Goal: Use online tool/utility: Utilize a website feature to perform a specific function

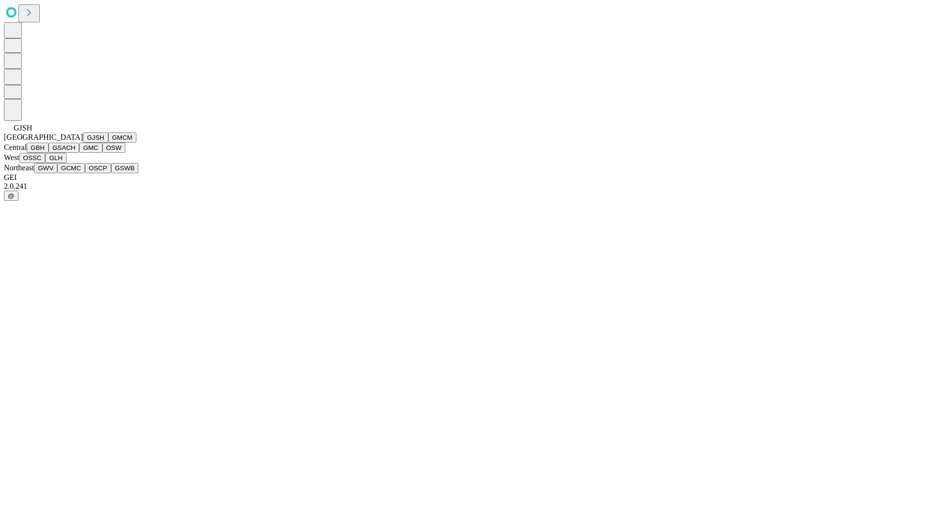
click at [83, 143] on button "GJSH" at bounding box center [95, 138] width 25 height 10
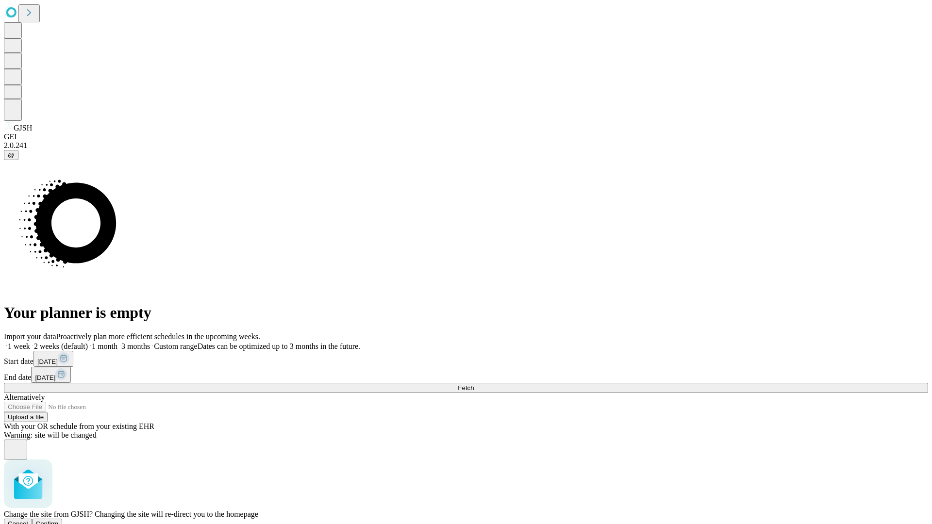
click at [59, 520] on span "Confirm" at bounding box center [47, 523] width 23 height 7
click at [88, 342] on label "2 weeks (default)" at bounding box center [59, 346] width 58 height 8
click at [474, 385] on span "Fetch" at bounding box center [466, 388] width 16 height 7
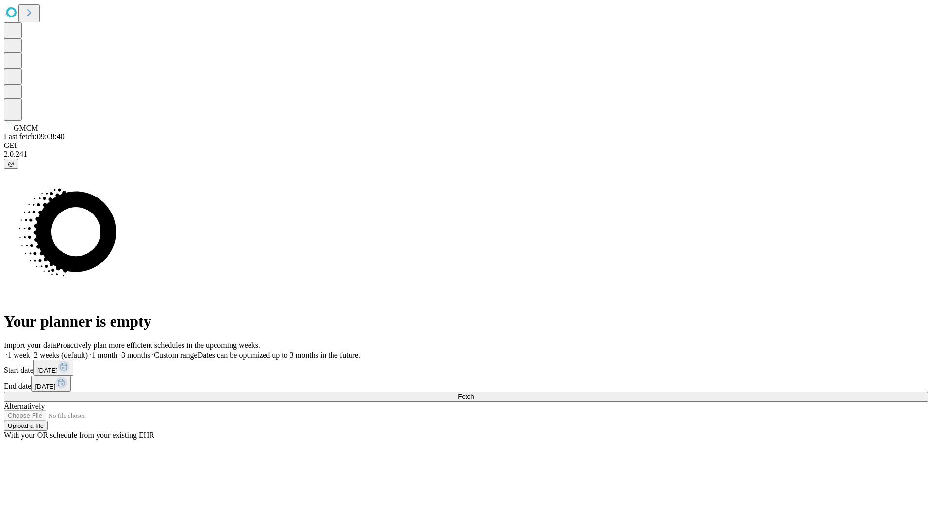
click at [474, 393] on span "Fetch" at bounding box center [466, 396] width 16 height 7
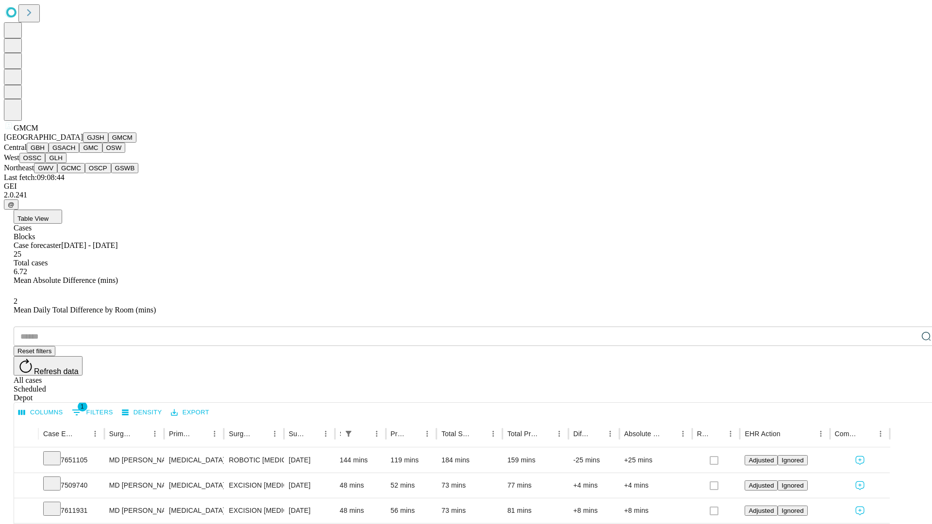
click at [49, 153] on button "GBH" at bounding box center [38, 148] width 22 height 10
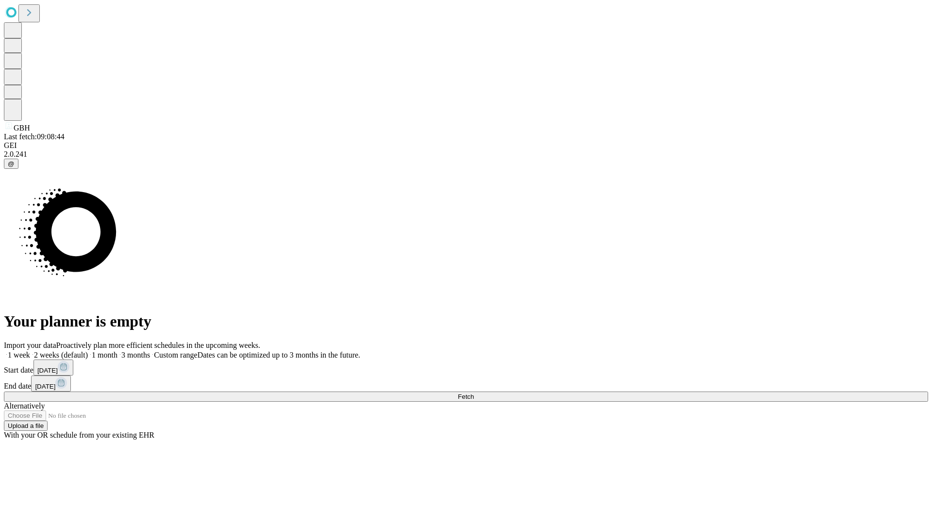
click at [88, 351] on label "2 weeks (default)" at bounding box center [59, 355] width 58 height 8
click at [474, 393] on span "Fetch" at bounding box center [466, 396] width 16 height 7
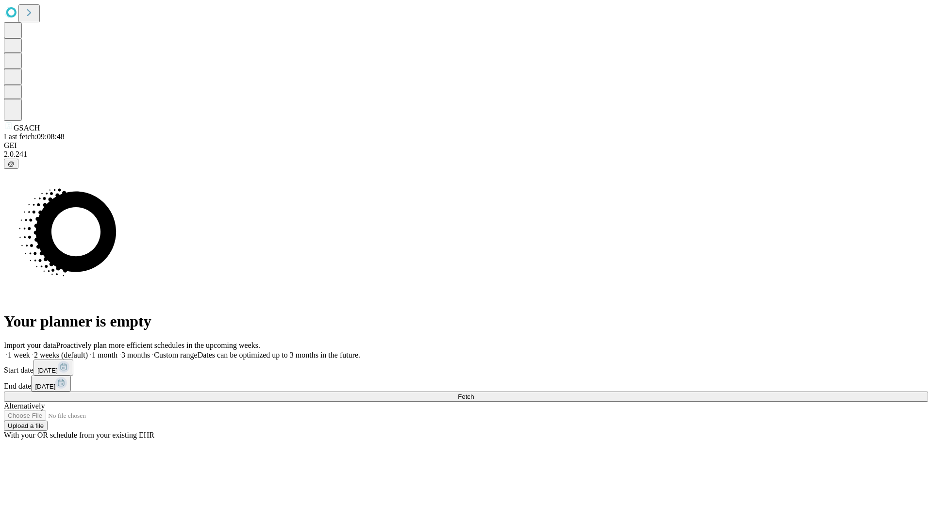
click at [88, 351] on label "2 weeks (default)" at bounding box center [59, 355] width 58 height 8
click at [474, 393] on span "Fetch" at bounding box center [466, 396] width 16 height 7
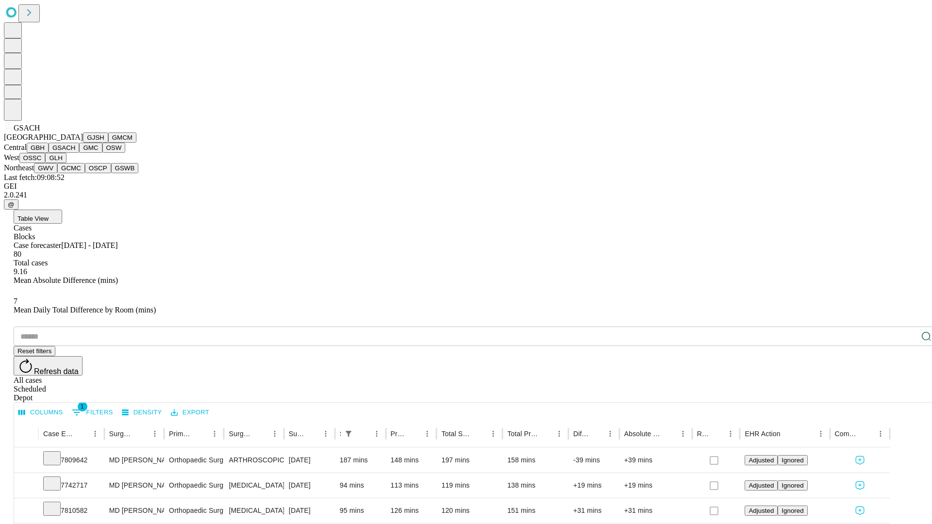
click at [79, 153] on button "GMC" at bounding box center [90, 148] width 23 height 10
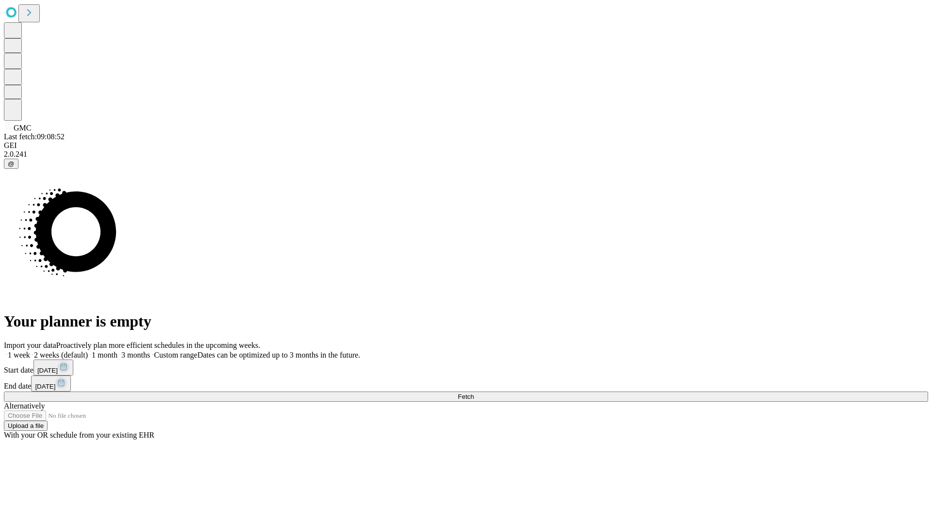
click at [88, 351] on label "2 weeks (default)" at bounding box center [59, 355] width 58 height 8
click at [474, 393] on span "Fetch" at bounding box center [466, 396] width 16 height 7
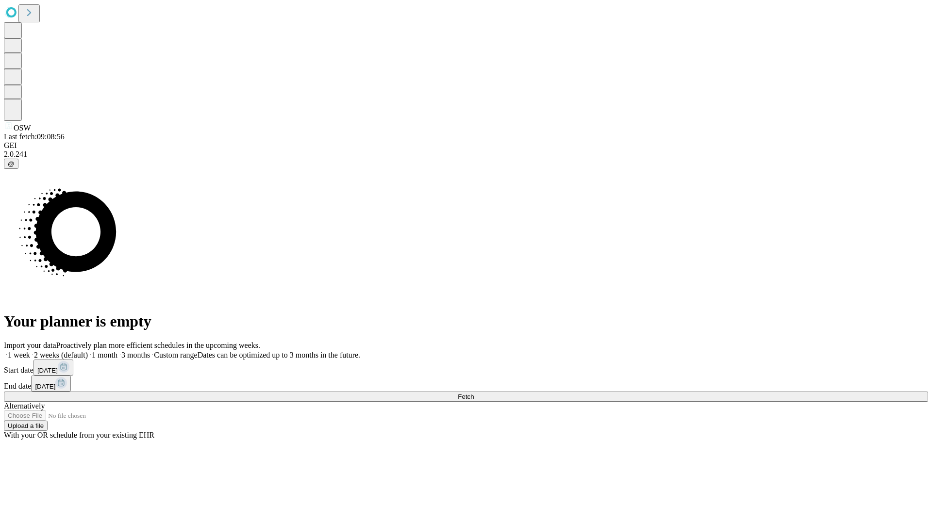
click at [88, 351] on label "2 weeks (default)" at bounding box center [59, 355] width 58 height 8
click at [474, 393] on span "Fetch" at bounding box center [466, 396] width 16 height 7
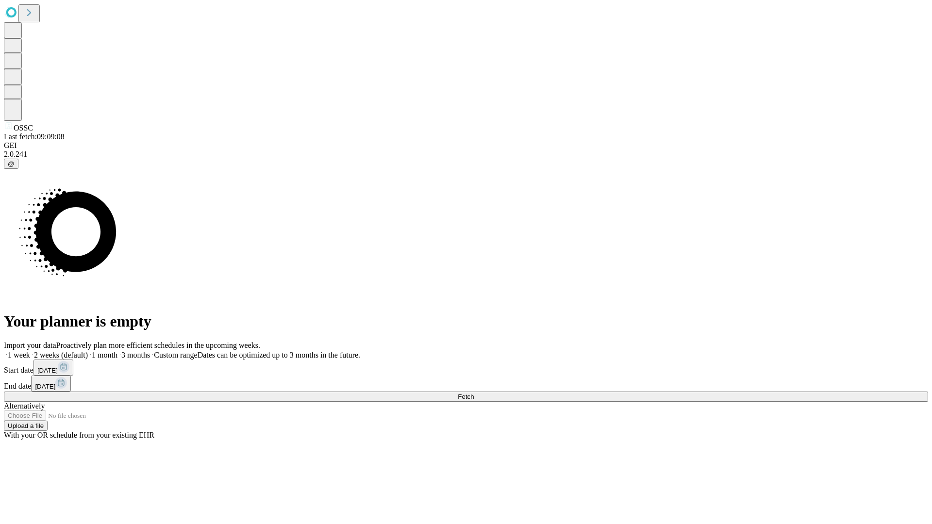
click at [88, 351] on label "2 weeks (default)" at bounding box center [59, 355] width 58 height 8
click at [474, 393] on span "Fetch" at bounding box center [466, 396] width 16 height 7
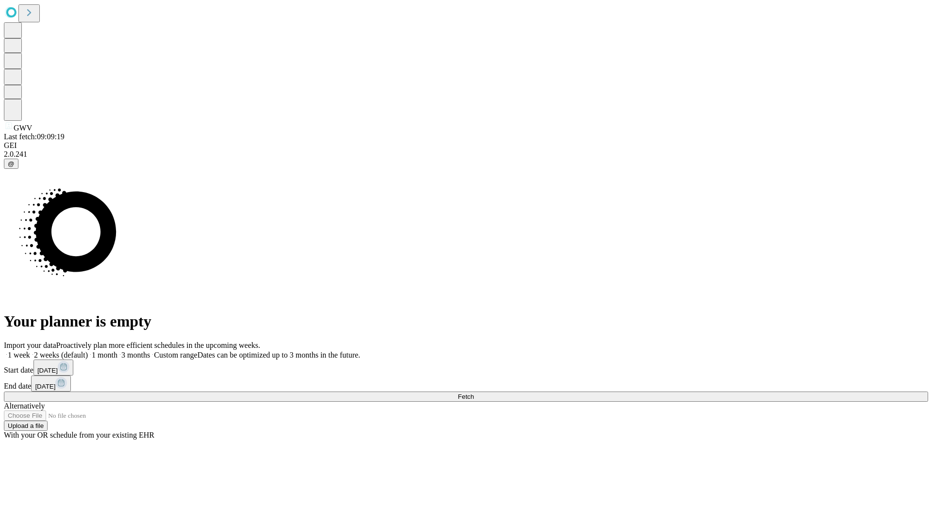
click at [88, 351] on label "2 weeks (default)" at bounding box center [59, 355] width 58 height 8
click at [474, 393] on span "Fetch" at bounding box center [466, 396] width 16 height 7
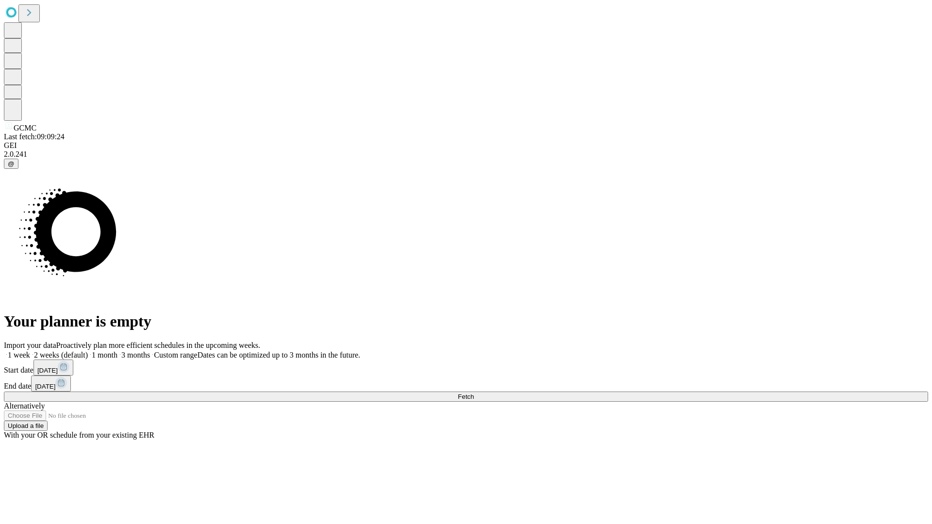
click at [88, 351] on label "2 weeks (default)" at bounding box center [59, 355] width 58 height 8
click at [474, 393] on span "Fetch" at bounding box center [466, 396] width 16 height 7
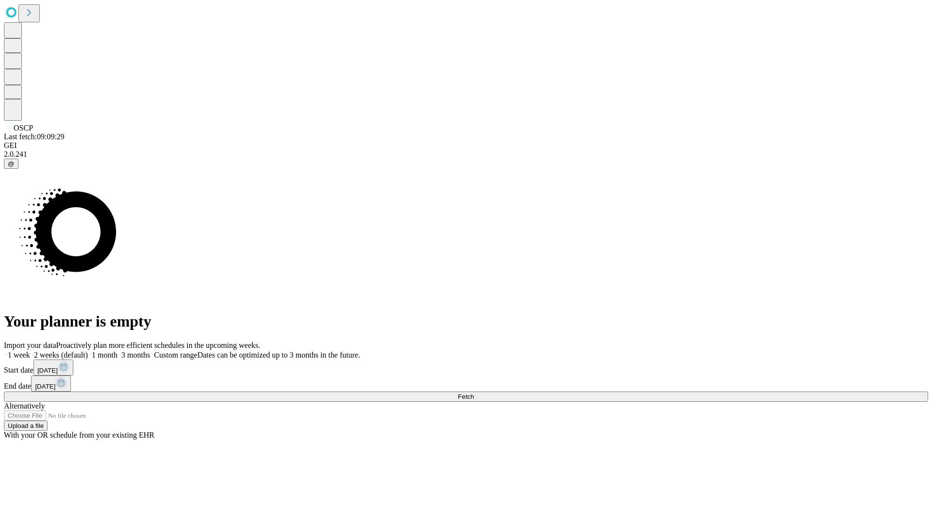
click at [474, 393] on span "Fetch" at bounding box center [466, 396] width 16 height 7
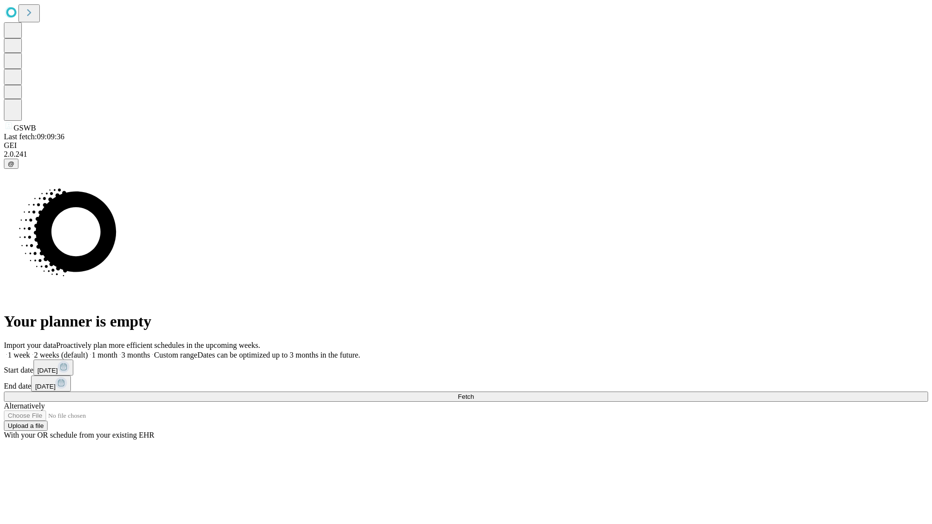
click at [88, 351] on label "2 weeks (default)" at bounding box center [59, 355] width 58 height 8
click at [474, 393] on span "Fetch" at bounding box center [466, 396] width 16 height 7
